Goal: Check status: Check status

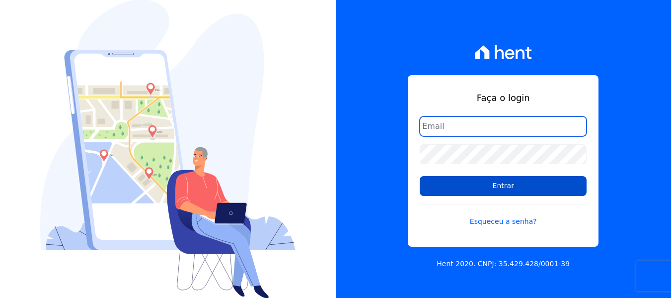
type input "[EMAIL_ADDRESS][DOMAIN_NAME]"
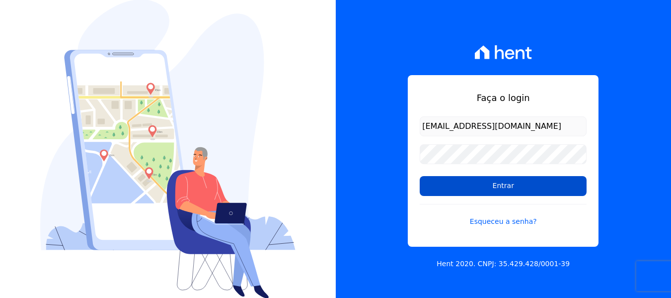
click at [509, 193] on input "Entrar" at bounding box center [503, 186] width 167 height 20
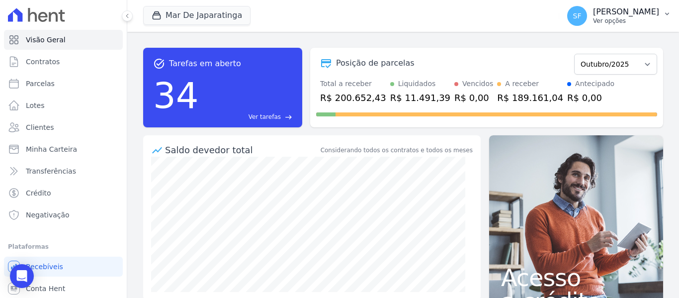
click at [637, 19] on p "Ver opções" at bounding box center [626, 21] width 66 height 8
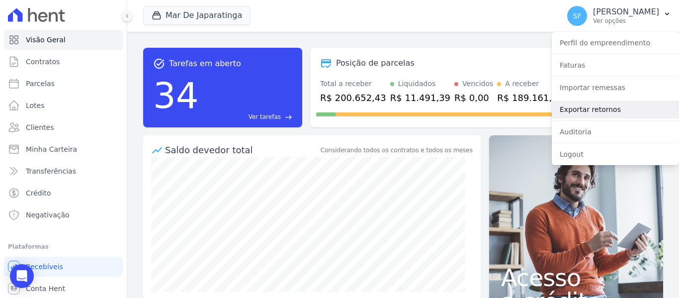
click at [577, 107] on link "Exportar retornos" at bounding box center [615, 109] width 127 height 18
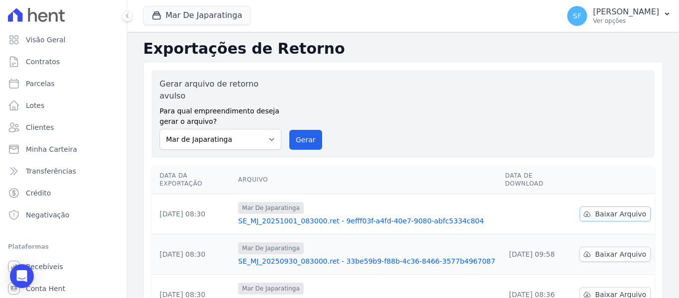
click at [595, 209] on span "Baixar Arquivo" at bounding box center [620, 214] width 51 height 10
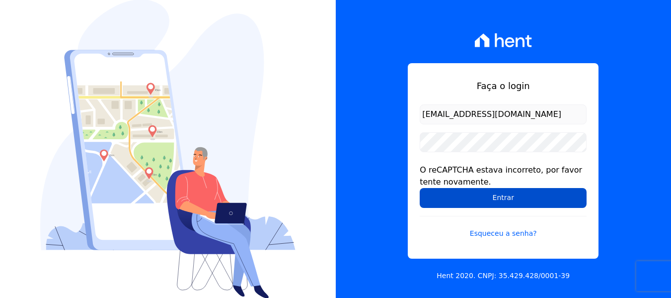
click at [480, 200] on input "Entrar" at bounding box center [503, 198] width 167 height 20
drag, startPoint x: 225, startPoint y: 16, endPoint x: 491, endPoint y: 195, distance: 320.8
click at [224, 16] on img at bounding box center [167, 149] width 255 height 299
click at [491, 195] on input "Entrar" at bounding box center [503, 198] width 167 height 20
click at [479, 196] on input "Entrar" at bounding box center [503, 198] width 167 height 20
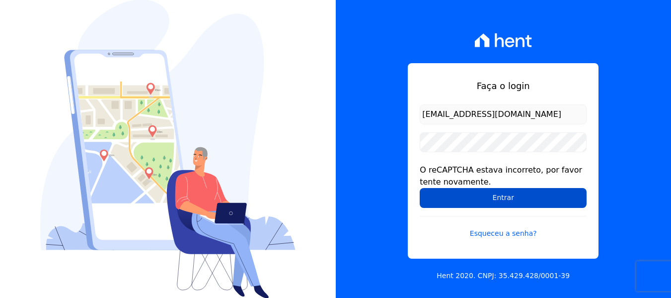
click at [434, 201] on input "Entrar" at bounding box center [503, 198] width 167 height 20
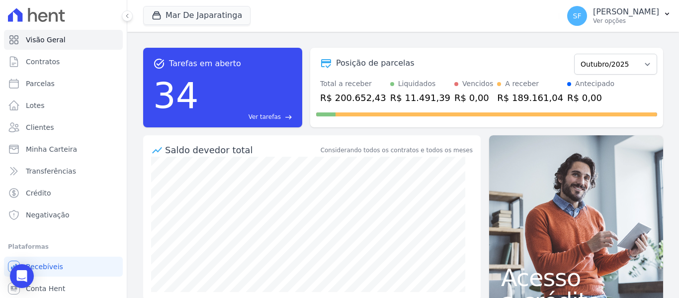
scroll to position [210, 0]
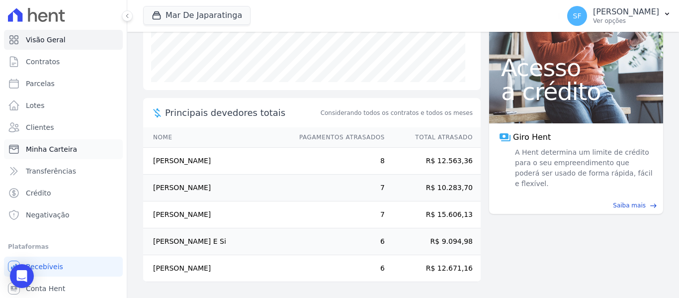
click at [61, 148] on span "Minha Carteira" at bounding box center [51, 149] width 51 height 10
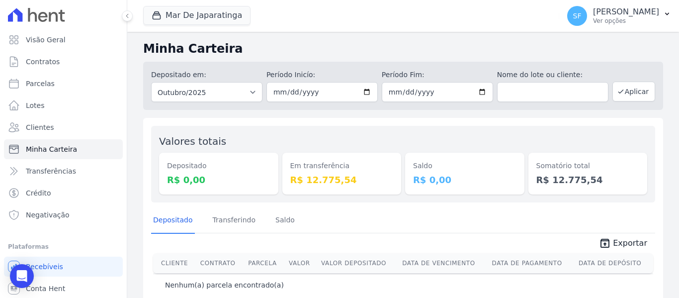
scroll to position [22, 0]
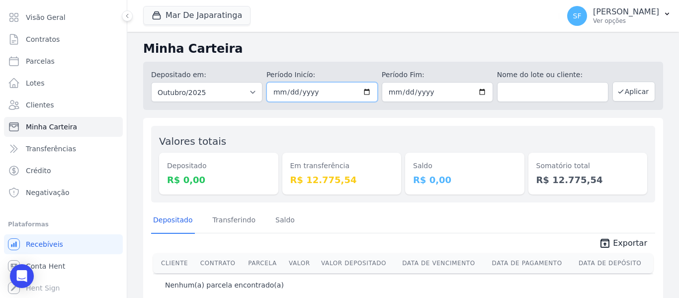
click at [363, 92] on input "2025-10-01" at bounding box center [321, 92] width 111 height 20
type input "2025-10-29"
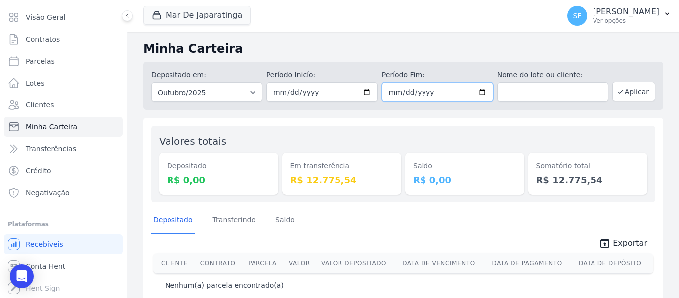
click at [477, 93] on input "2025-10-31" at bounding box center [437, 92] width 111 height 20
type input "2025-10-29"
drag, startPoint x: 486, startPoint y: 142, endPoint x: 537, endPoint y: 126, distance: 52.8
click at [486, 142] on div "Saldo R$ 0,00" at bounding box center [464, 164] width 119 height 61
click at [622, 93] on button "Aplicar" at bounding box center [633, 91] width 43 height 20
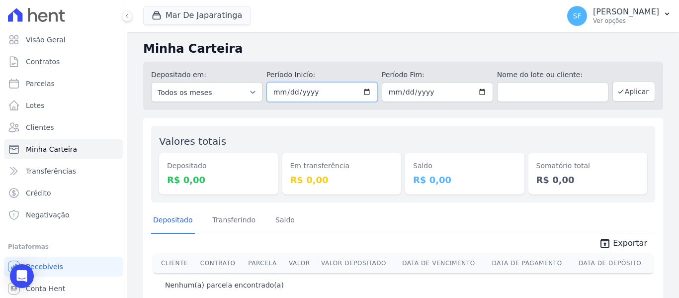
click at [365, 91] on input "2025-10-29" at bounding box center [321, 92] width 111 height 20
type input "[DATE]"
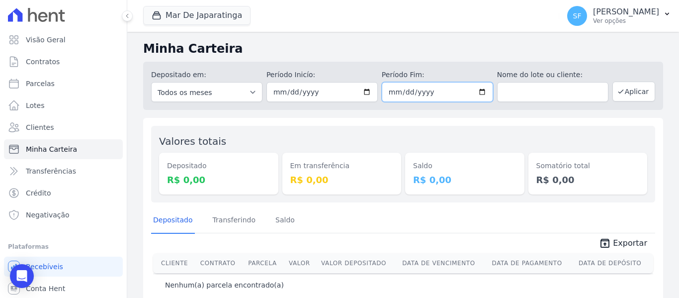
click at [479, 92] on input "2025-10-29" at bounding box center [437, 92] width 111 height 20
type input "[DATE]"
drag, startPoint x: 496, startPoint y: 134, endPoint x: 519, endPoint y: 126, distance: 24.7
click at [497, 134] on div "Saldo R$ 0,00" at bounding box center [464, 164] width 119 height 61
click at [630, 94] on button "Aplicar" at bounding box center [633, 91] width 43 height 20
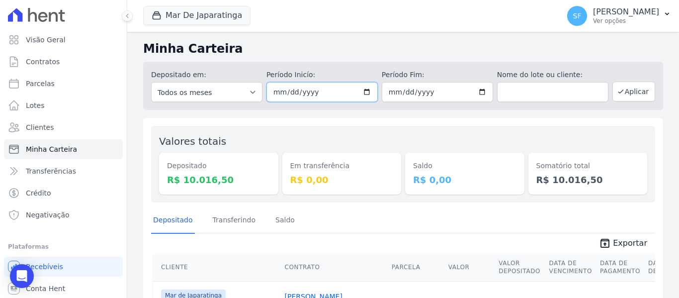
click at [366, 91] on input "[DATE]" at bounding box center [321, 92] width 111 height 20
type input "[DATE]"
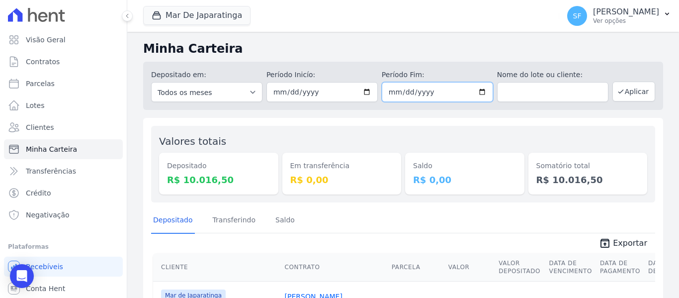
click at [479, 93] on input "2025-09-29" at bounding box center [437, 92] width 111 height 20
type input "[DATE]"
click at [475, 137] on div "Saldo R$ 0,00" at bounding box center [464, 164] width 119 height 61
click at [640, 89] on button "Aplicar" at bounding box center [633, 91] width 43 height 20
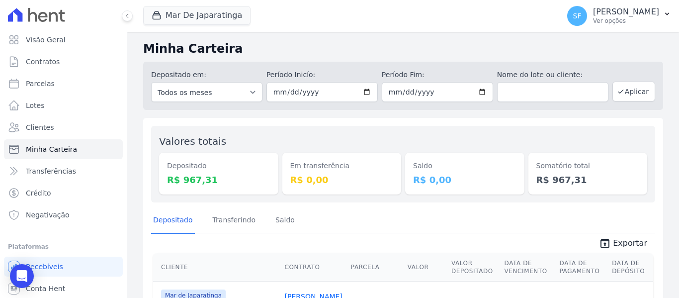
scroll to position [64, 0]
